Goal: Find specific page/section: Find specific page/section

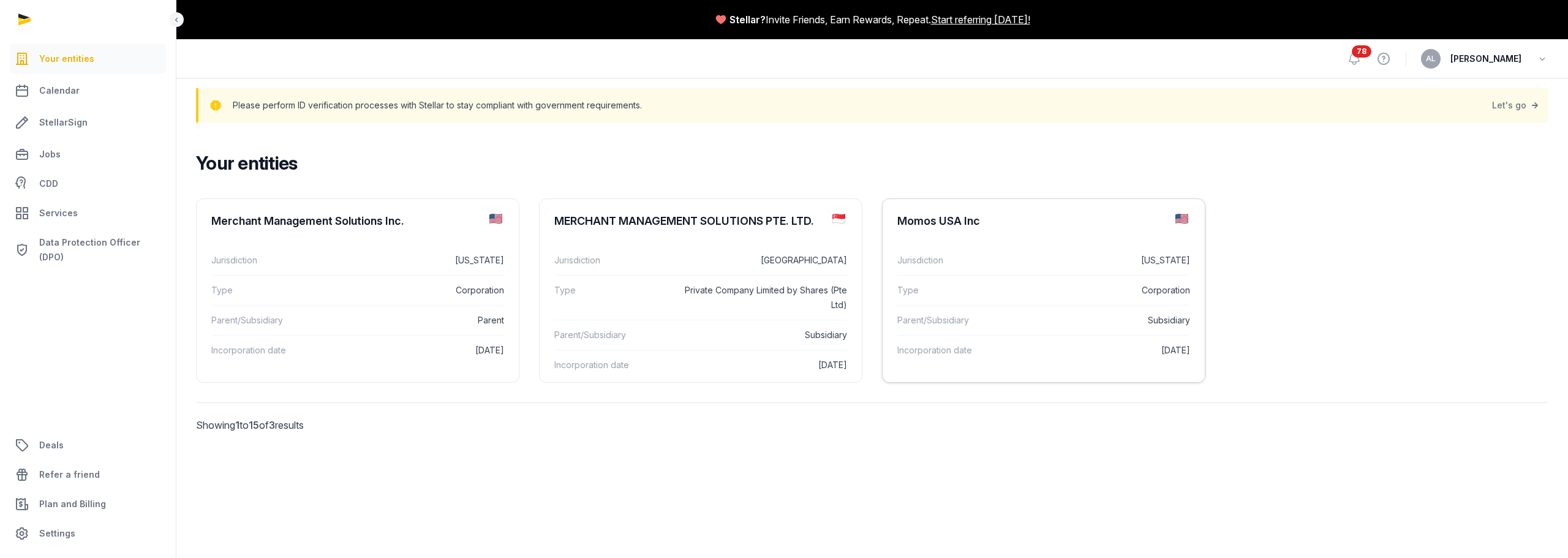
click at [1047, 242] on dl "Jurisdiction [US_STATE] Type Corporation Parent/Subsidiary Subsidiary Incorpora…" at bounding box center [1043, 306] width 322 height 139
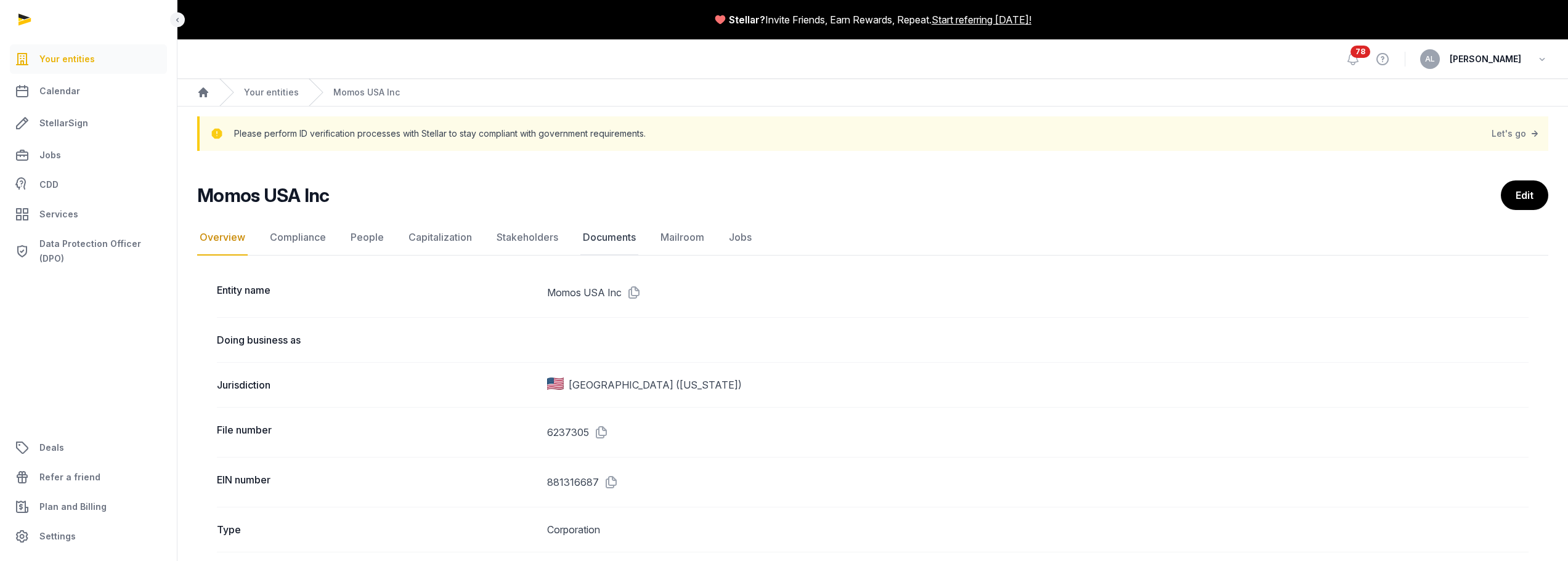
click at [619, 229] on link "Documents" at bounding box center [609, 237] width 58 height 35
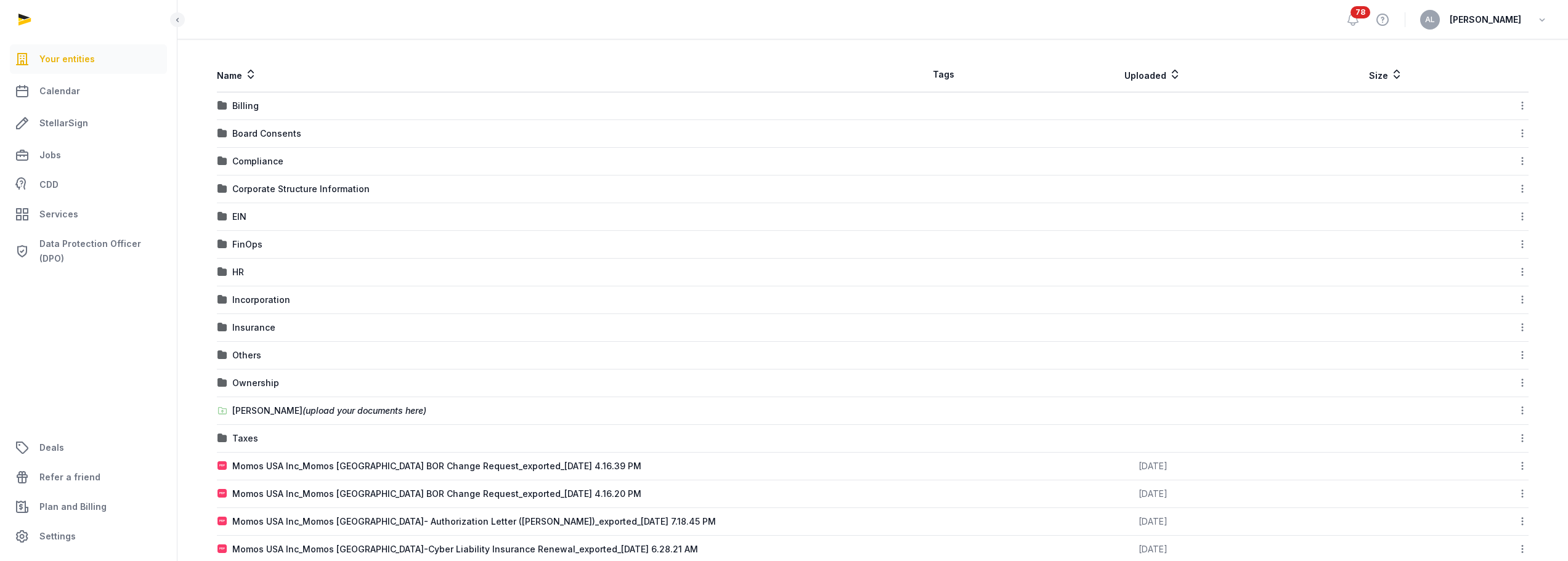
scroll to position [308, 0]
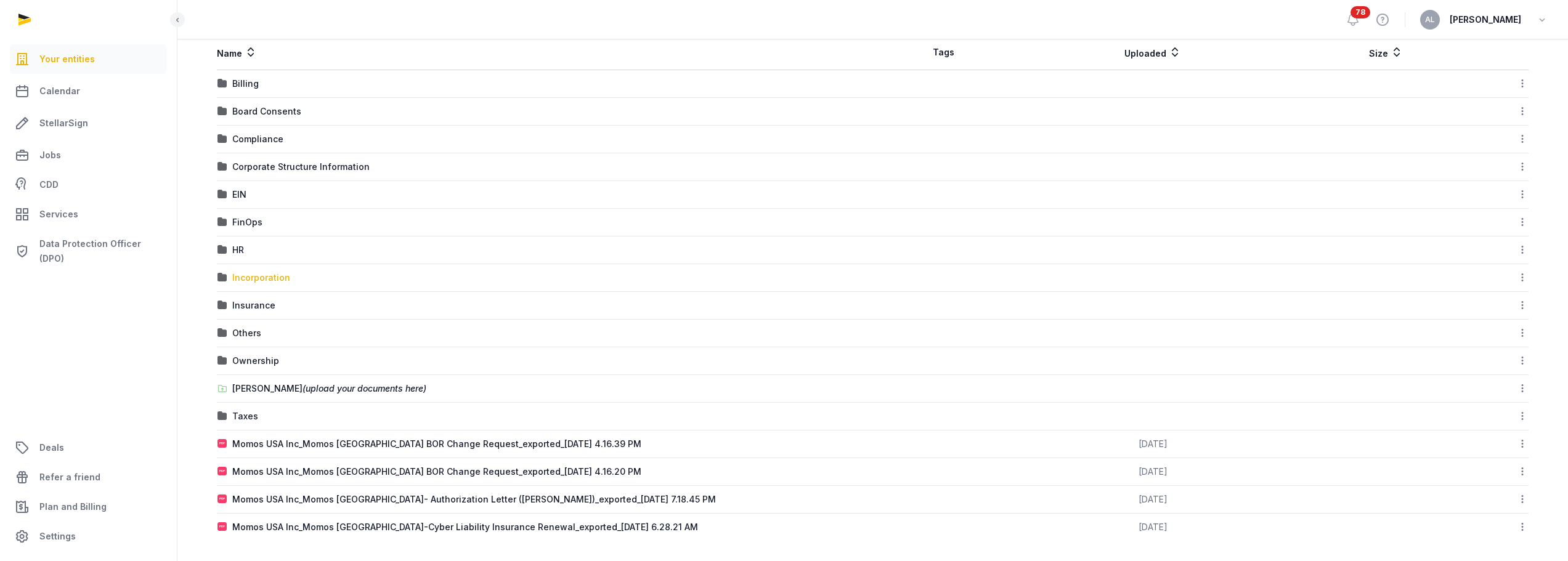
click at [267, 276] on div "Incorporation" at bounding box center [261, 277] width 58 height 13
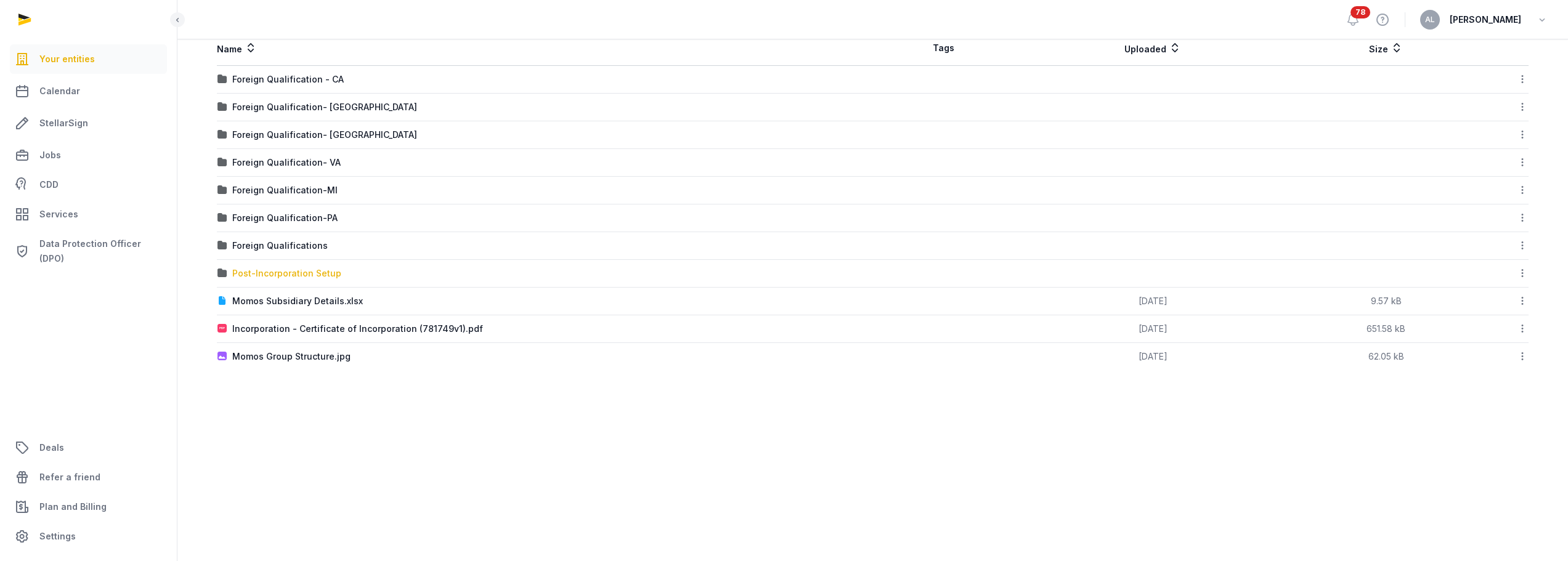
scroll to position [141, 0]
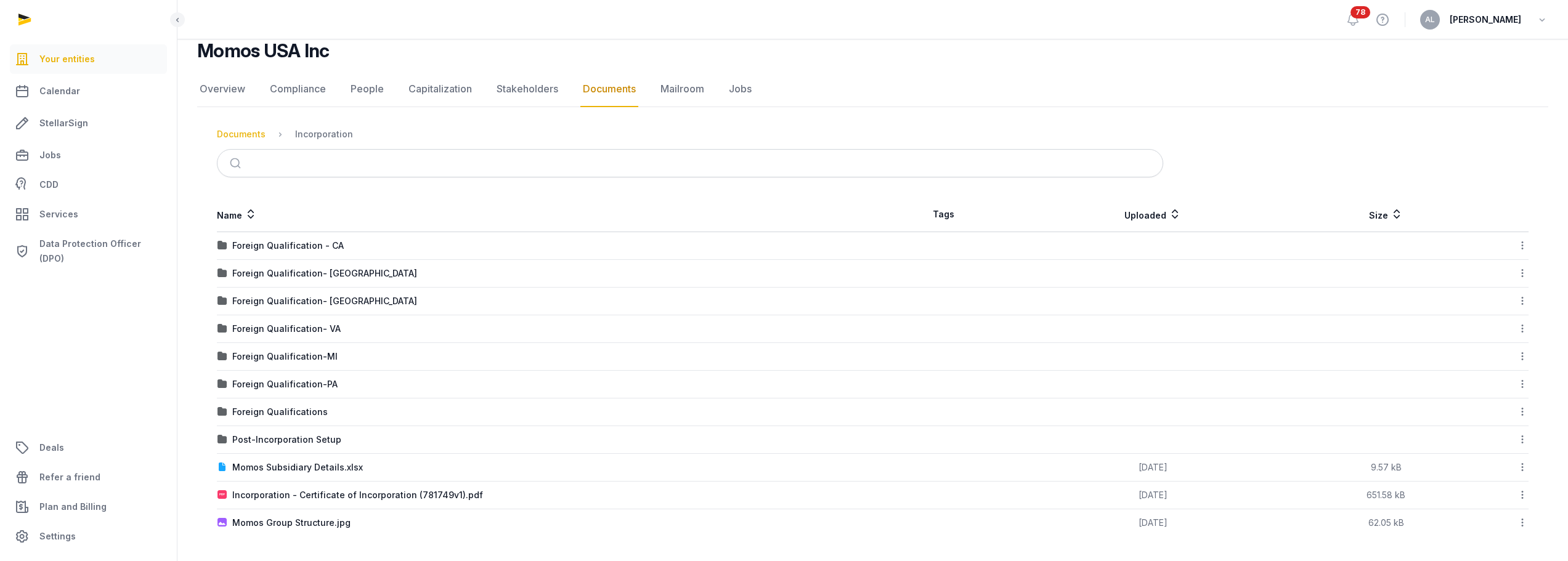
click at [240, 134] on div "Documents" at bounding box center [241, 134] width 49 height 13
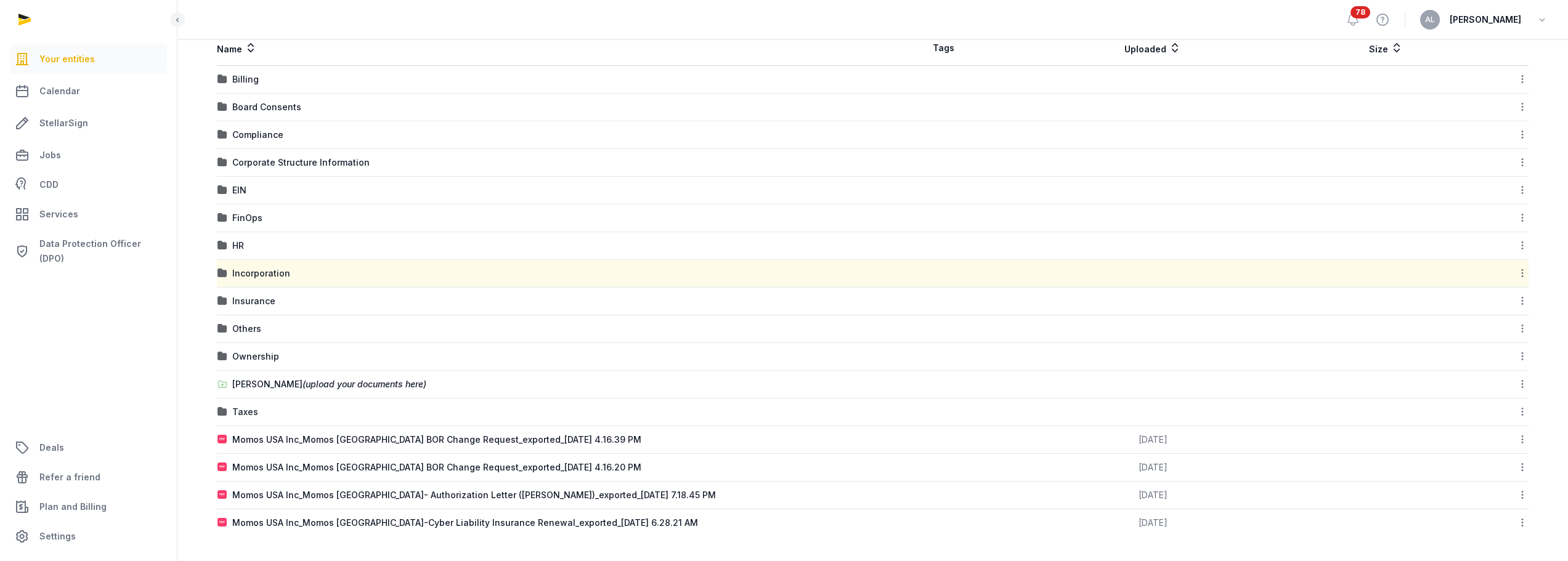
scroll to position [0, 0]
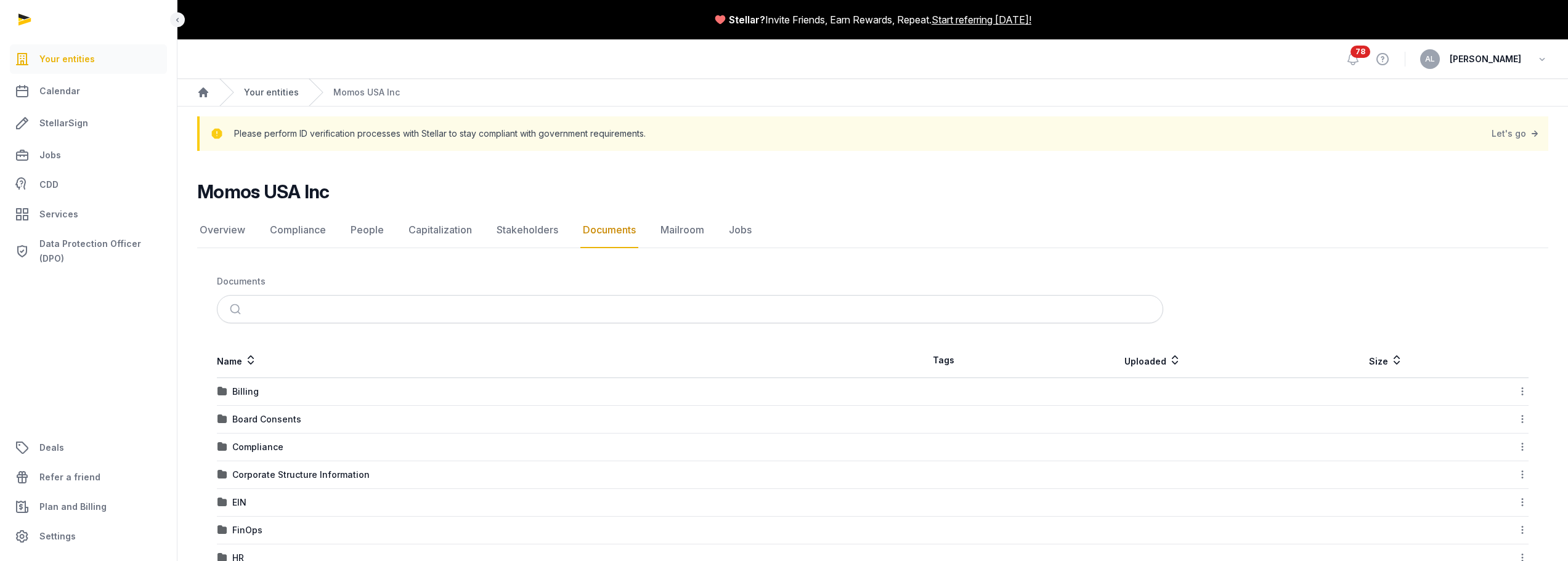
click at [266, 91] on link "Your entities" at bounding box center [271, 92] width 55 height 13
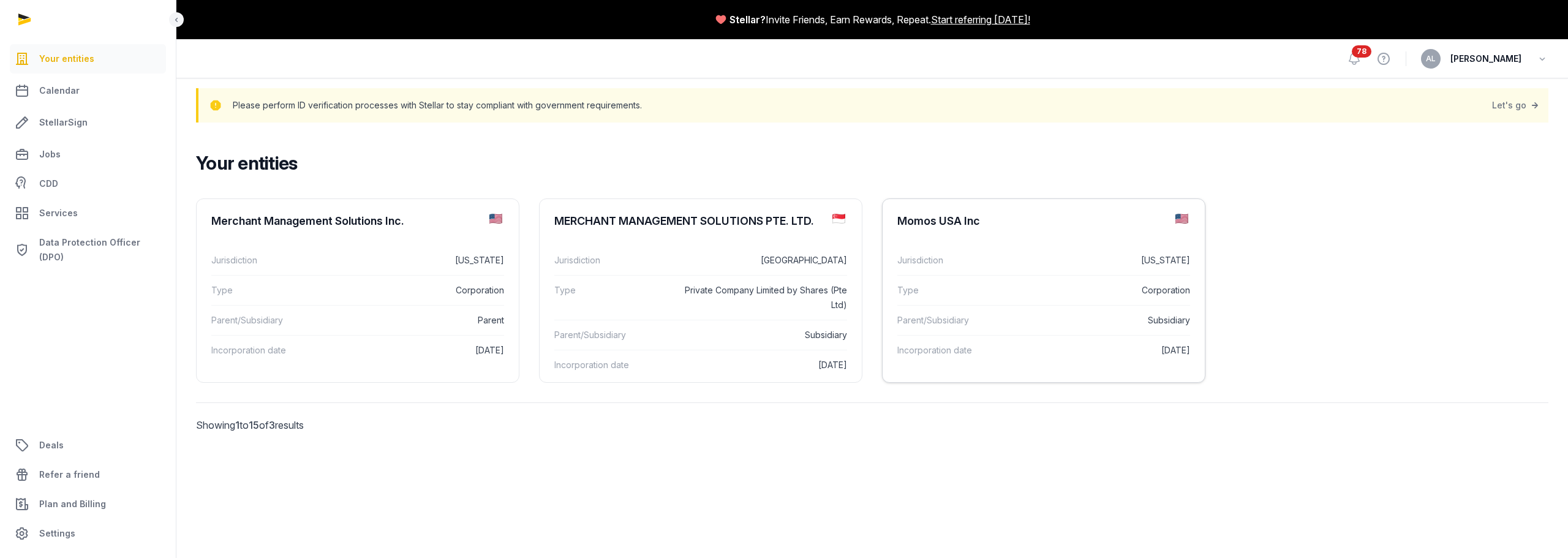
click at [967, 266] on dt "Jurisdiction" at bounding box center [954, 260] width 114 height 15
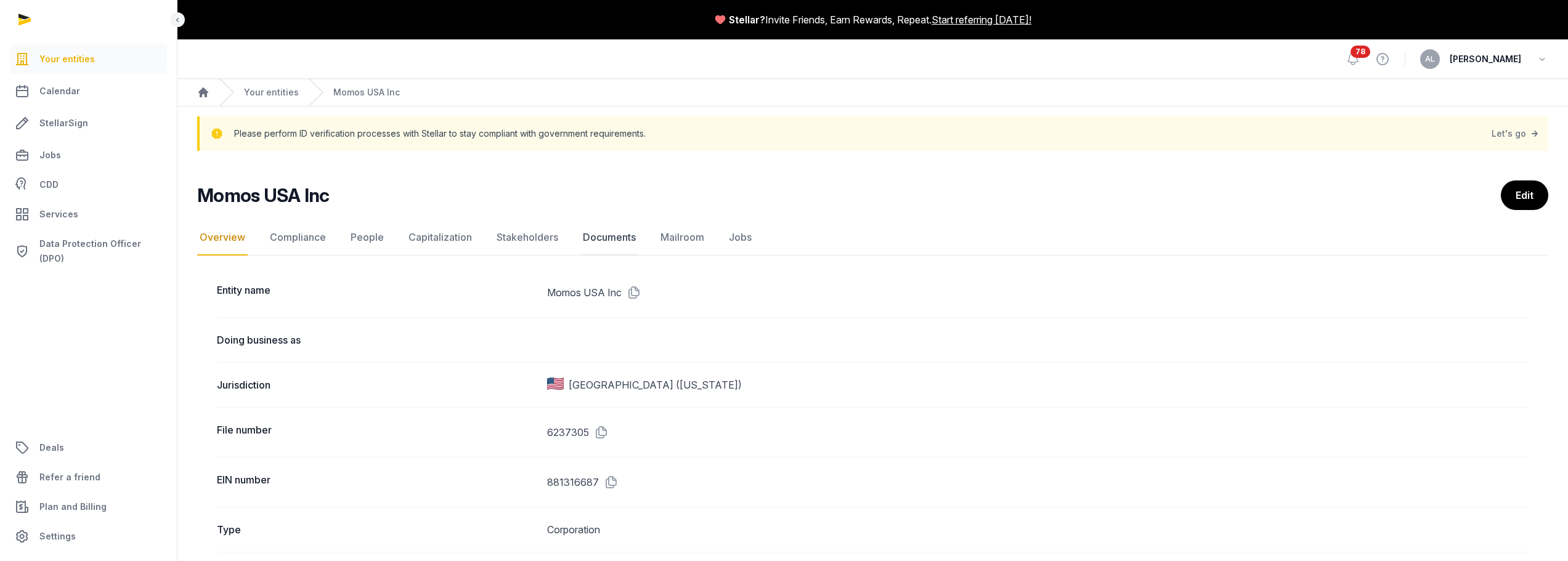
click at [608, 244] on link "Documents" at bounding box center [609, 237] width 58 height 35
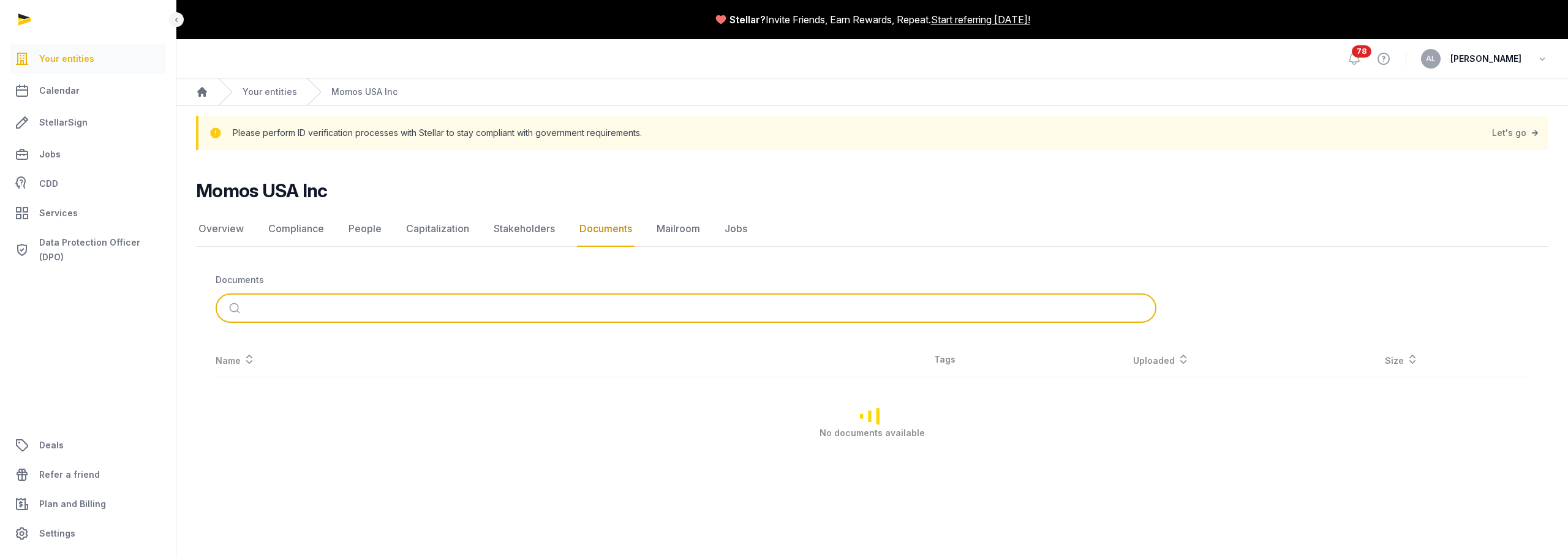
click at [355, 303] on input "search" at bounding box center [700, 308] width 900 height 27
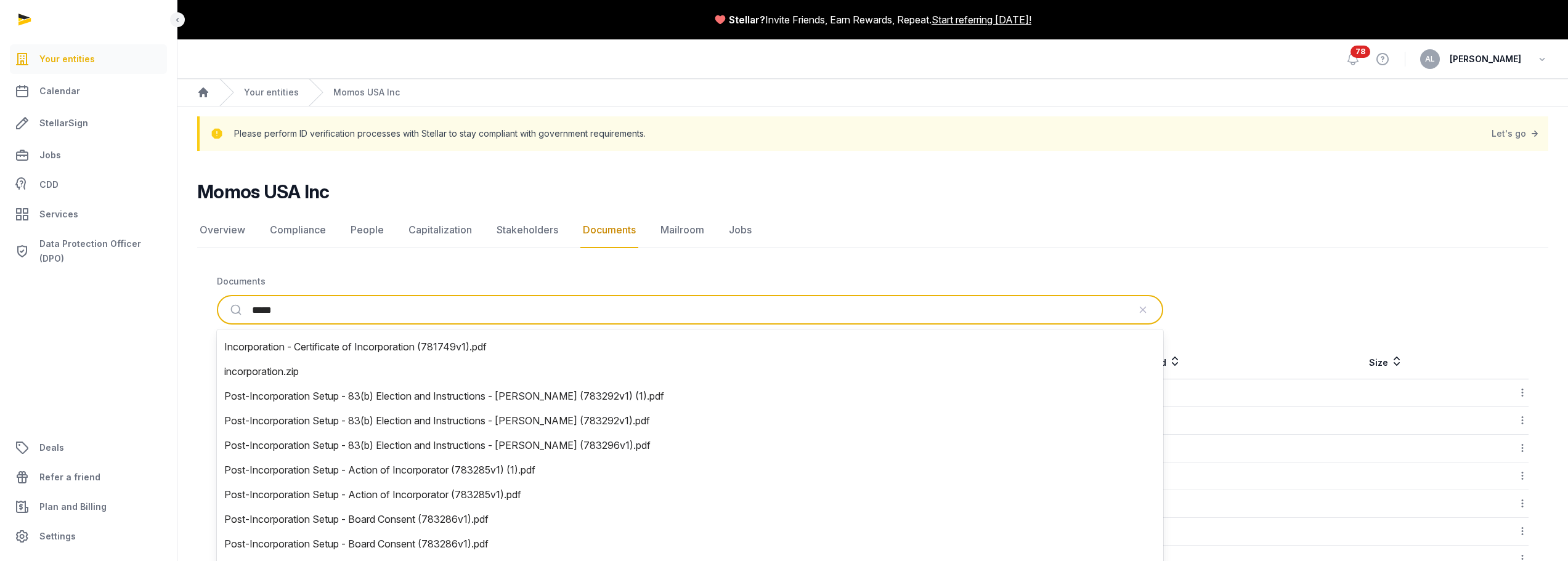
type input "******"
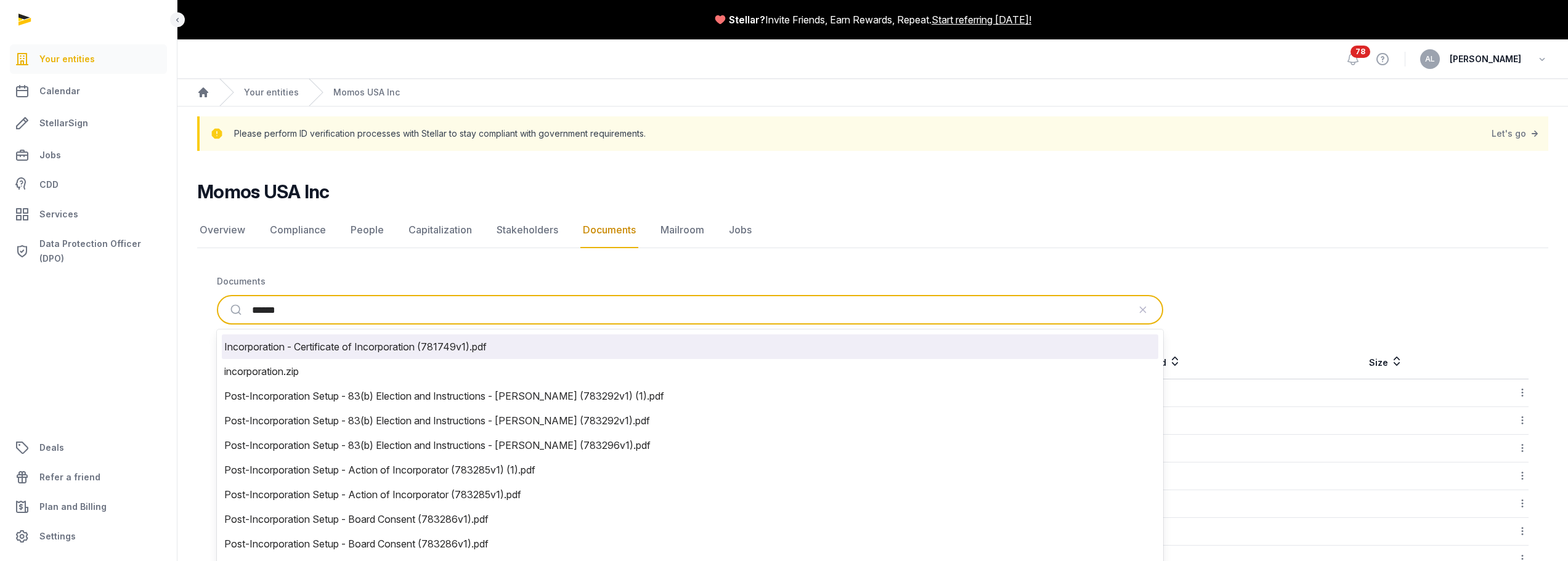
click at [391, 341] on li "Incorporation - Certificate of Incorporation (781749v1).pdf" at bounding box center [690, 346] width 936 height 24
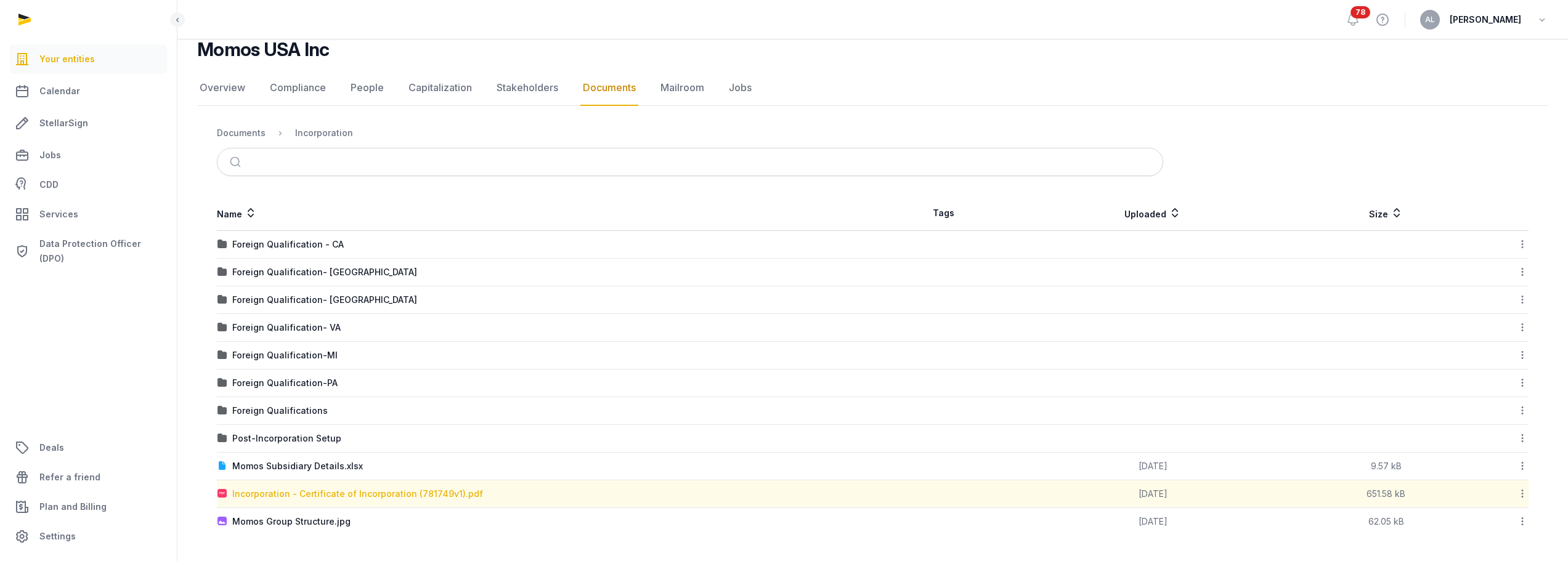
scroll to position [141, 0]
click at [344, 498] on div "Incorporation - Certificate of Incorporation (781749v1).pdf" at bounding box center [358, 495] width 251 height 13
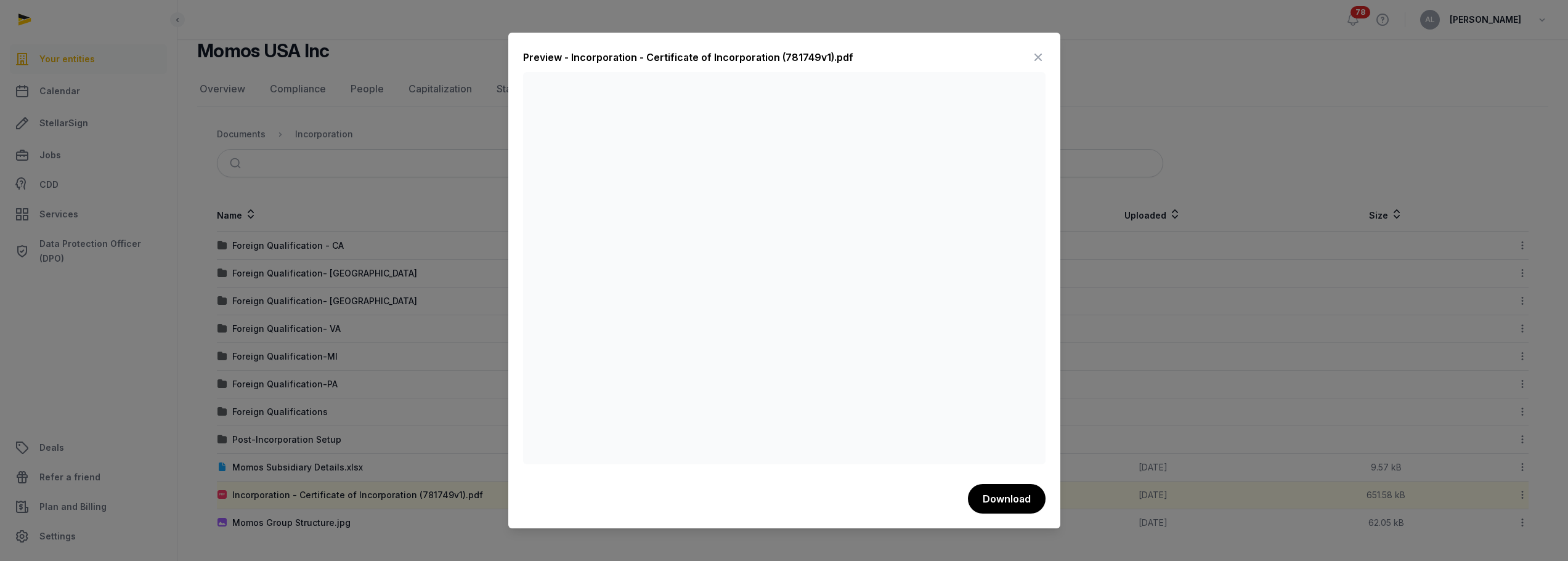
click at [1156, 252] on div at bounding box center [784, 280] width 1568 height 561
click at [1036, 56] on icon at bounding box center [1038, 57] width 15 height 20
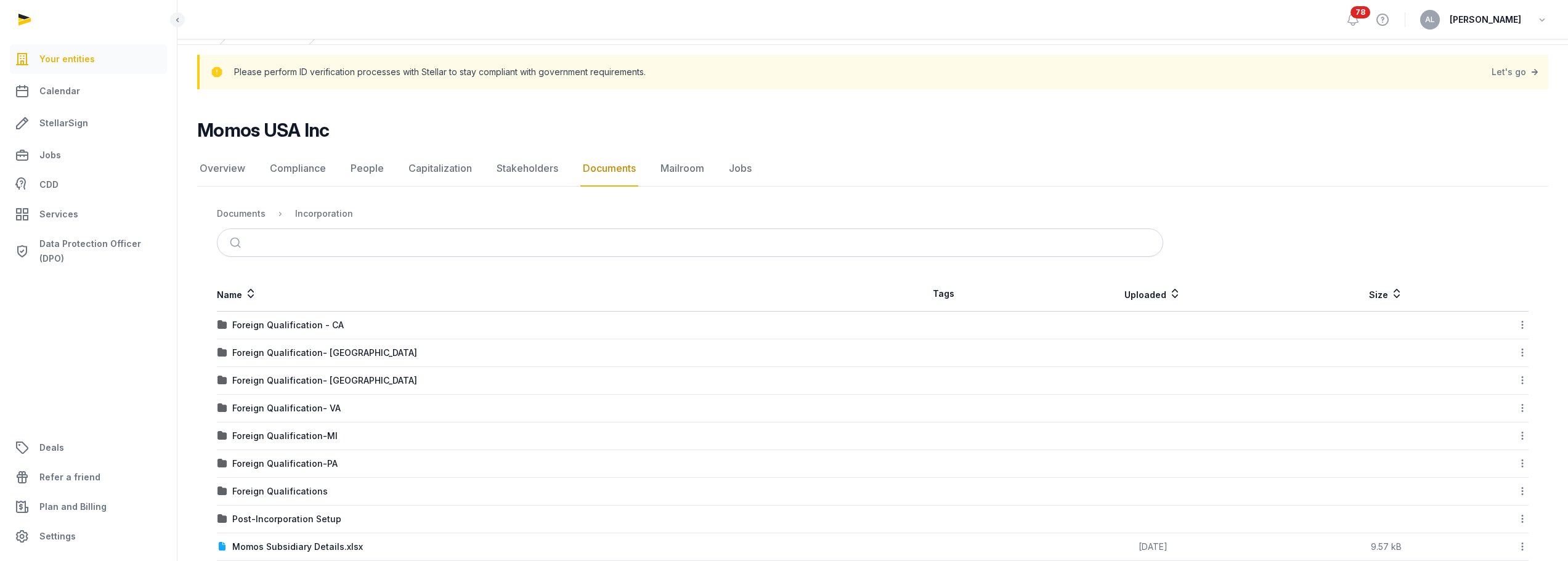
scroll to position [0, 0]
